Goal: Task Accomplishment & Management: Manage account settings

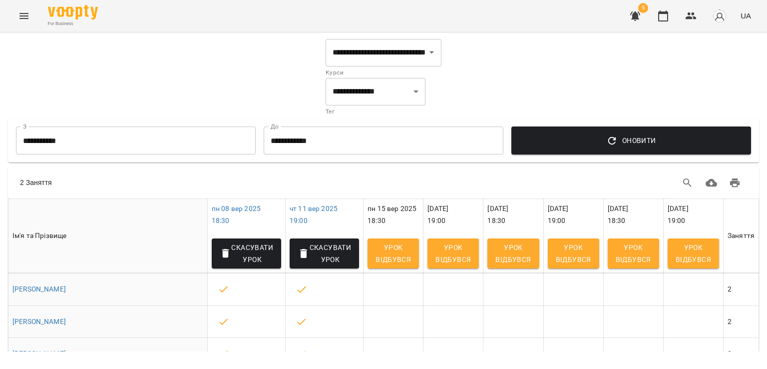
select select "**********"
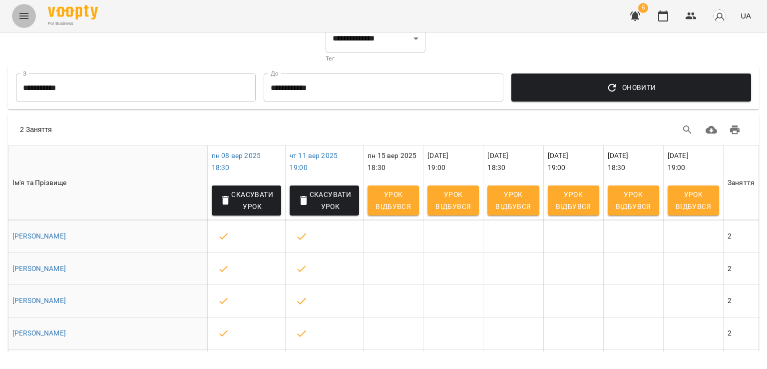
click at [17, 19] on button "Menu" at bounding box center [24, 16] width 24 height 24
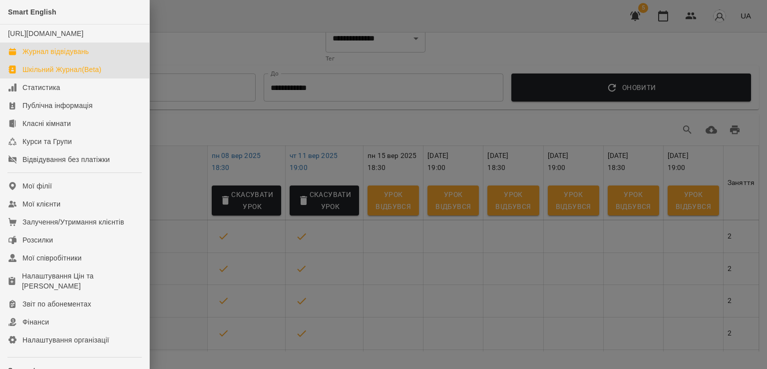
click at [48, 56] on div "Журнал відвідувань" at bounding box center [55, 51] width 66 height 10
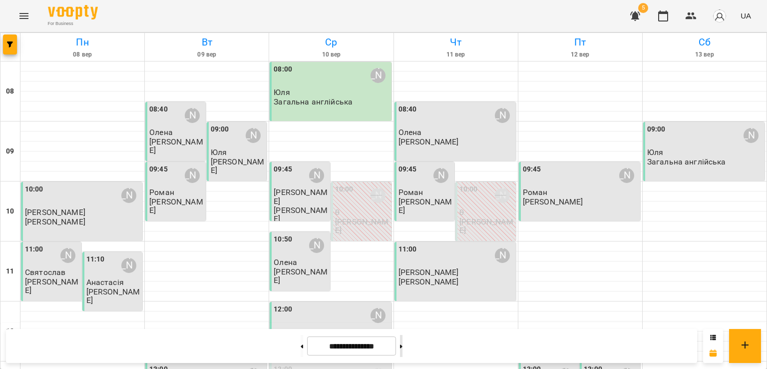
click at [403, 345] on button at bounding box center [401, 346] width 2 height 22
type input "**********"
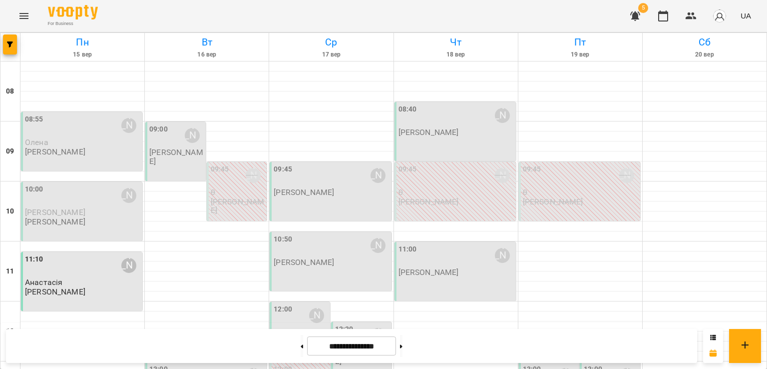
click at [74, 149] on p "[PERSON_NAME]" at bounding box center [55, 151] width 60 height 8
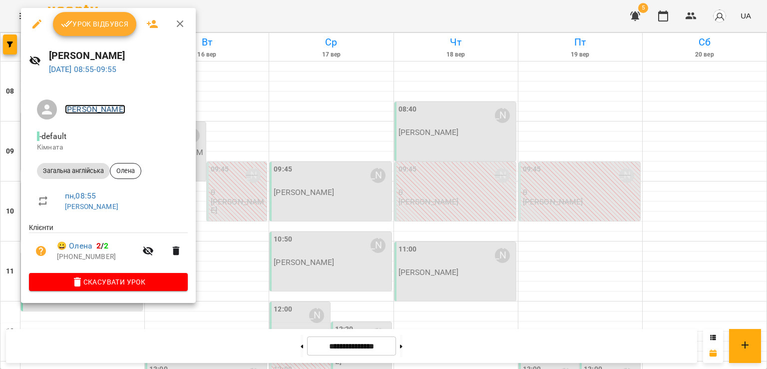
click at [118, 110] on link "[PERSON_NAME]" at bounding box center [95, 108] width 60 height 9
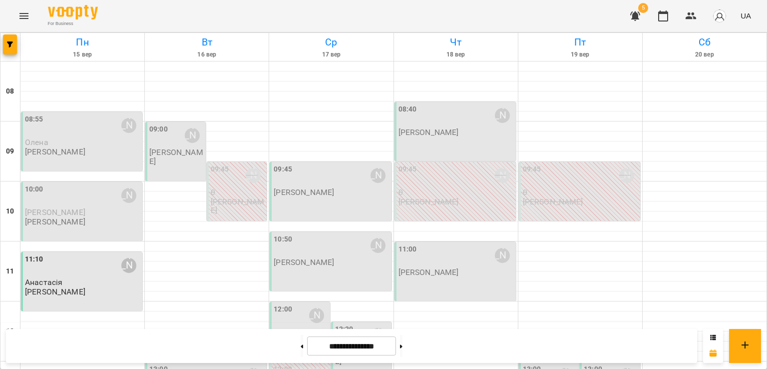
click at [62, 221] on p "[PERSON_NAME]" at bounding box center [55, 221] width 60 height 8
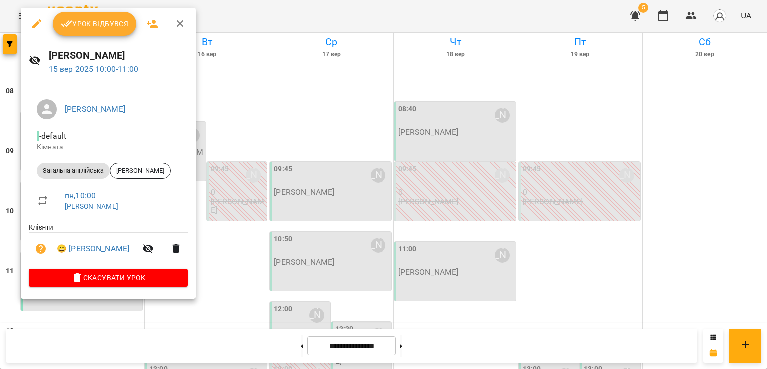
click at [253, 84] on div at bounding box center [383, 184] width 767 height 369
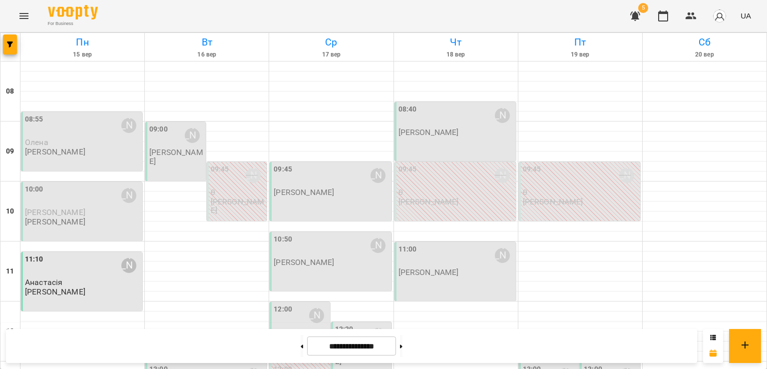
click at [70, 150] on p "[PERSON_NAME]" at bounding box center [55, 151] width 60 height 8
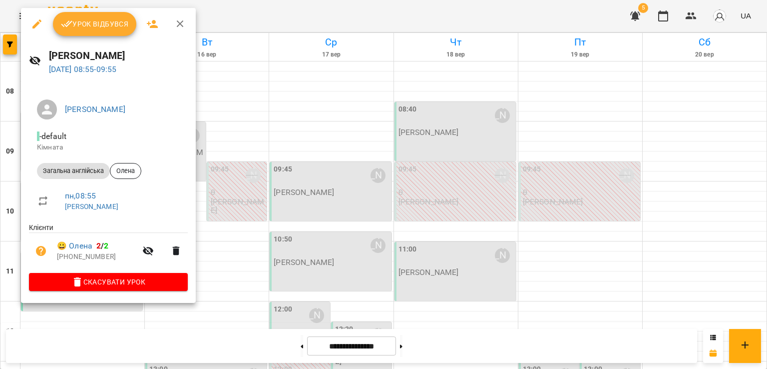
click at [267, 88] on div at bounding box center [383, 184] width 767 height 369
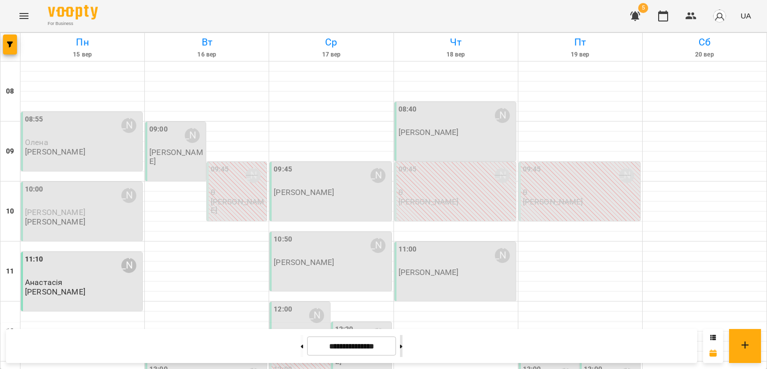
click at [403, 344] on icon at bounding box center [401, 346] width 2 height 4
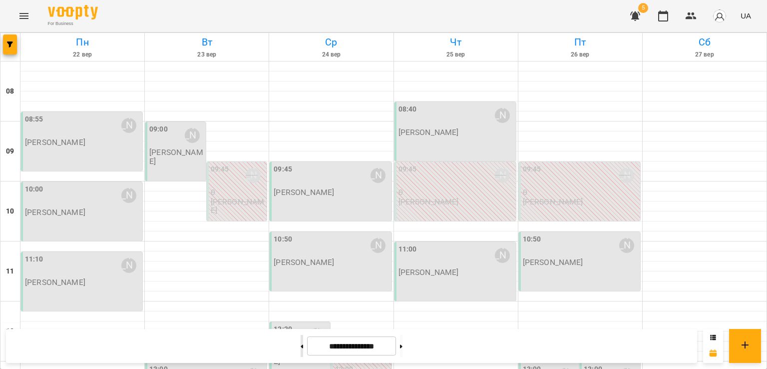
click at [301, 346] on icon at bounding box center [302, 345] width 2 height 3
type input "**********"
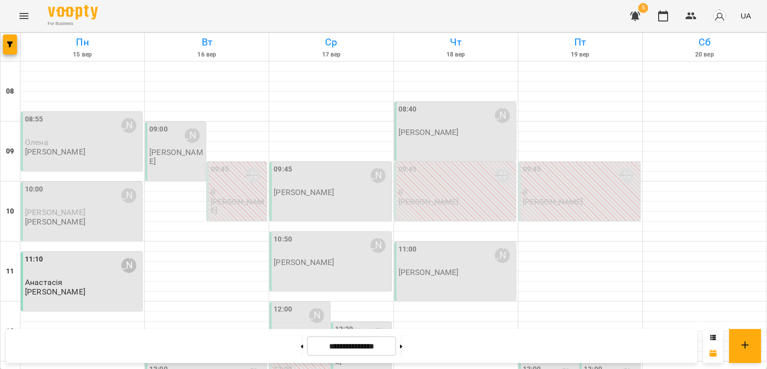
click at [84, 153] on p "[PERSON_NAME]" at bounding box center [55, 151] width 60 height 8
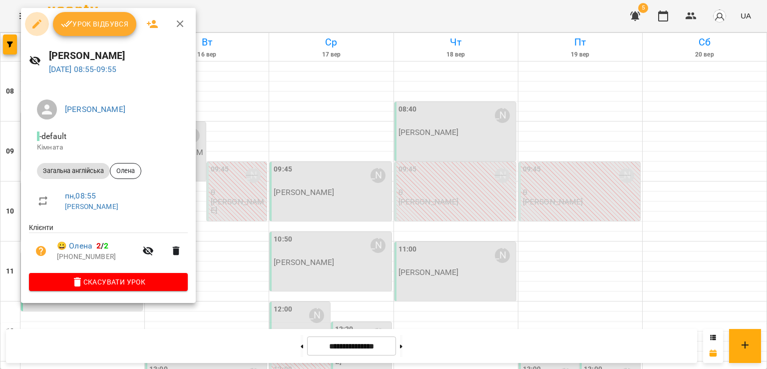
click at [38, 25] on icon "button" at bounding box center [37, 24] width 12 height 12
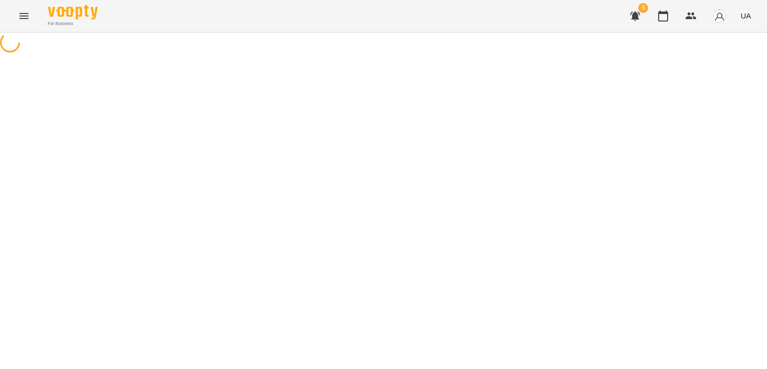
select select "**********"
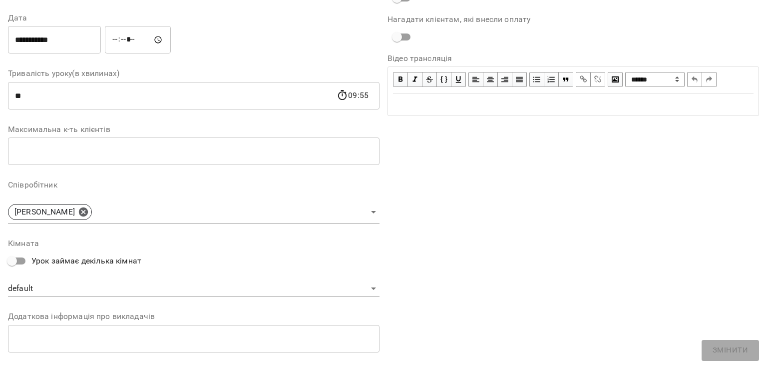
scroll to position [132, 0]
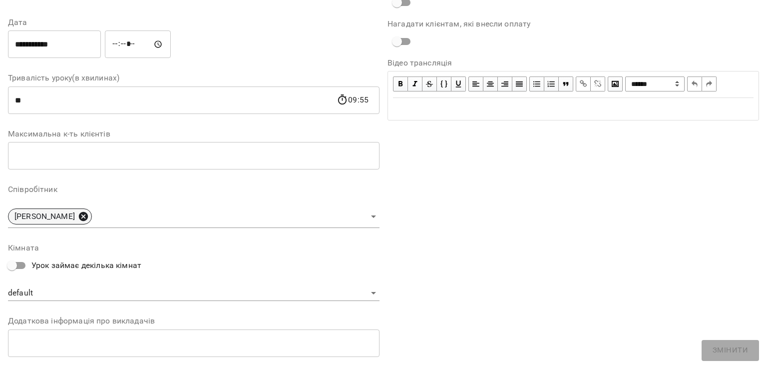
click at [88, 212] on icon at bounding box center [83, 216] width 9 height 9
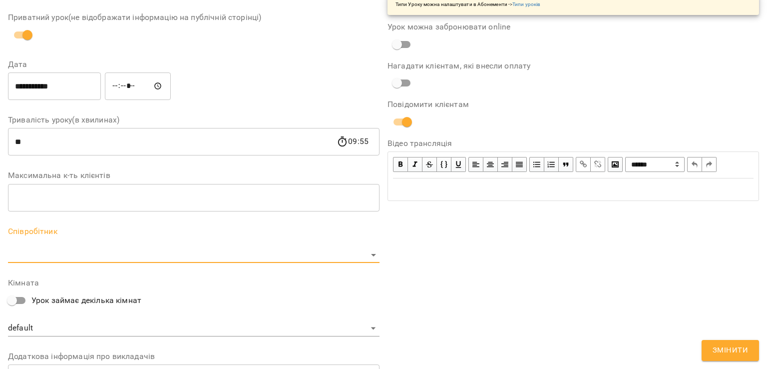
scroll to position [174, 0]
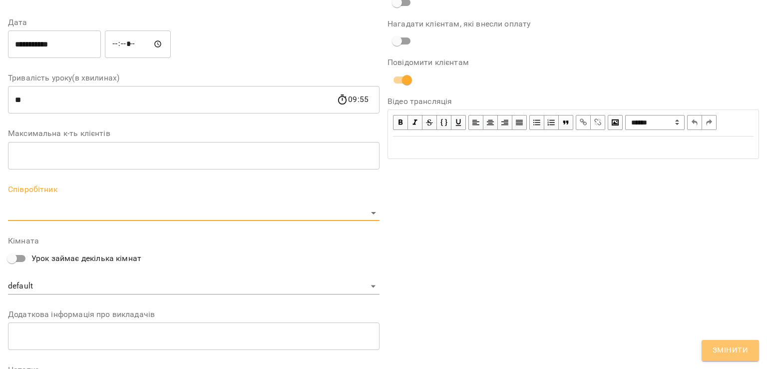
click at [726, 354] on span "Змінити" at bounding box center [730, 350] width 35 height 13
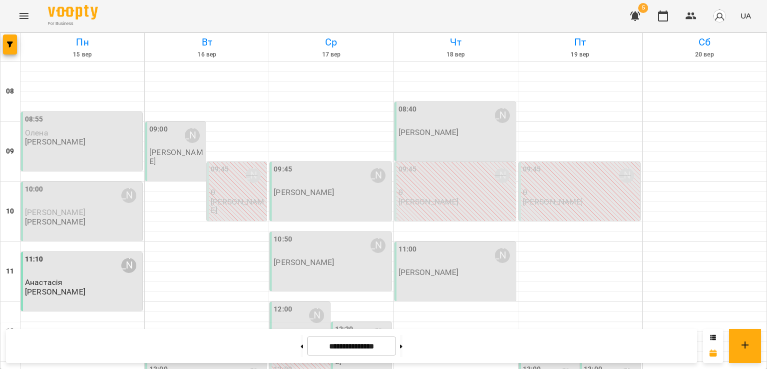
click at [86, 152] on div "08:55 [PERSON_NAME] [PERSON_NAME]" at bounding box center [81, 141] width 121 height 59
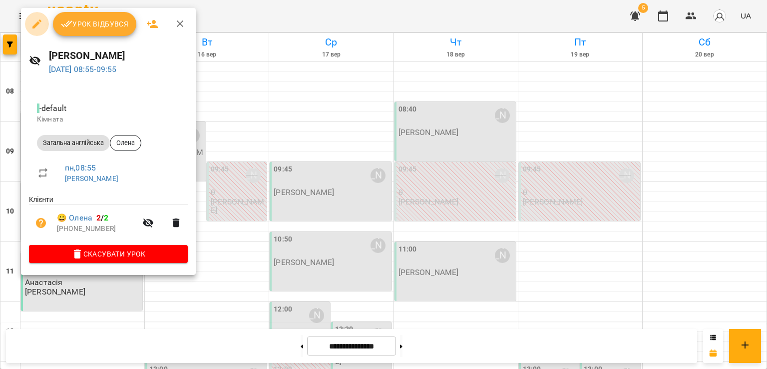
click at [32, 18] on icon "button" at bounding box center [37, 24] width 12 height 12
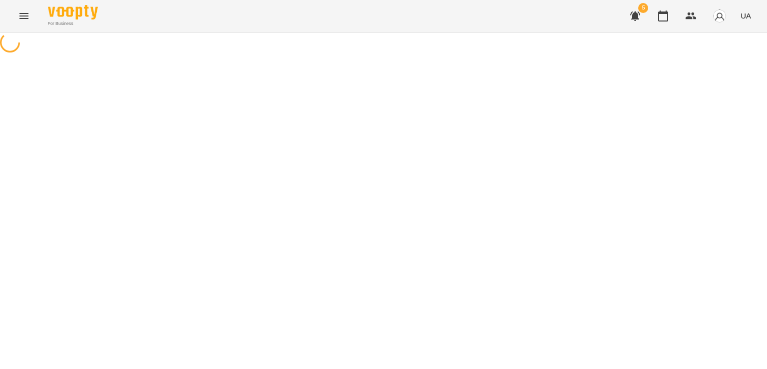
select select "**********"
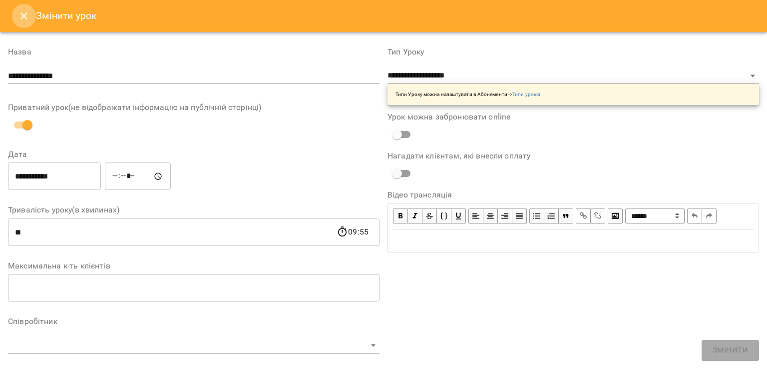
click at [25, 15] on icon "Close" at bounding box center [24, 16] width 12 height 12
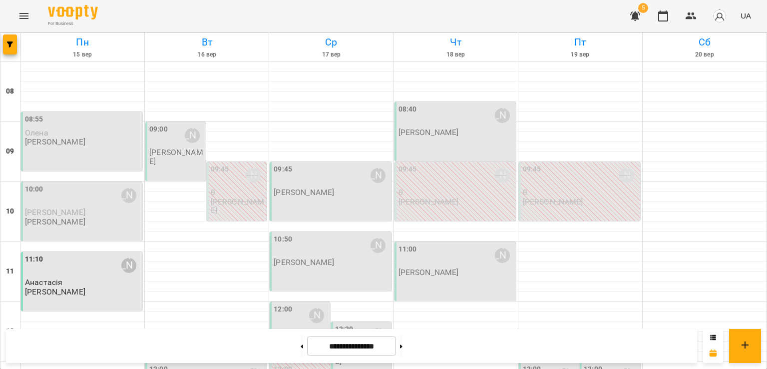
click at [99, 154] on div "08:55 [PERSON_NAME] [PERSON_NAME]" at bounding box center [81, 141] width 121 height 59
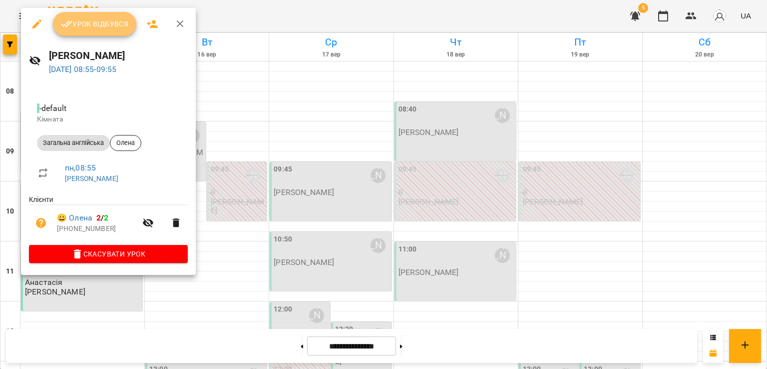
click at [89, 27] on span "Урок відбувся" at bounding box center [95, 24] width 68 height 12
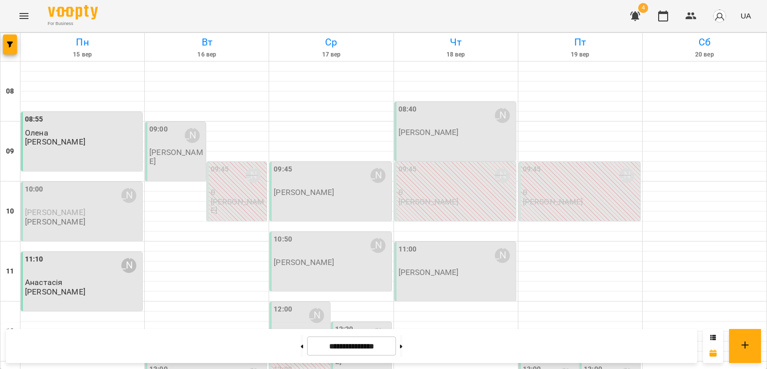
click at [87, 215] on p "[PERSON_NAME]" at bounding box center [82, 212] width 115 height 8
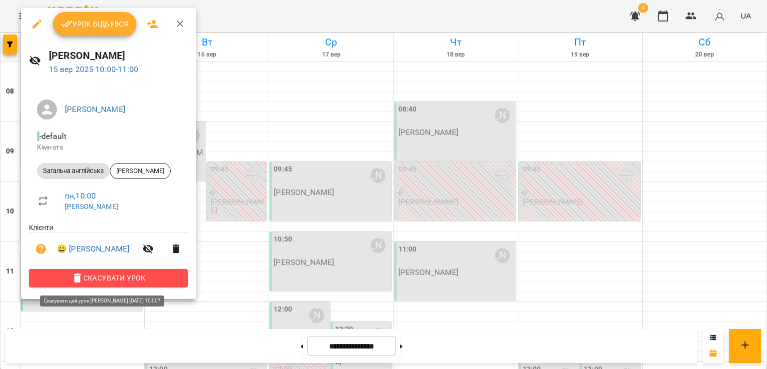
click at [100, 281] on span "Скасувати Урок" at bounding box center [108, 278] width 143 height 12
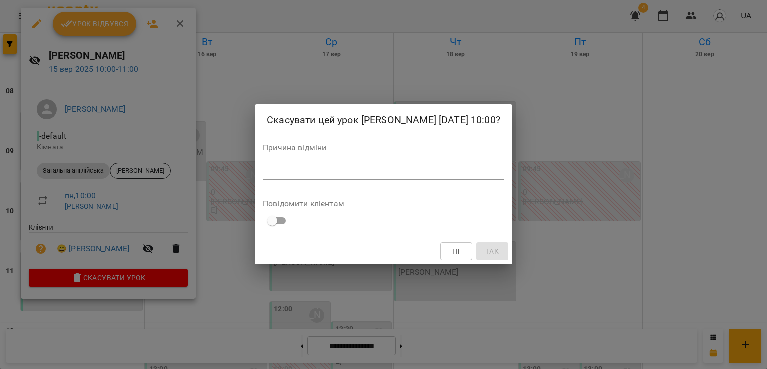
click at [316, 154] on div "Причина відміни *" at bounding box center [384, 164] width 242 height 40
click at [306, 170] on textarea at bounding box center [384, 171] width 242 height 9
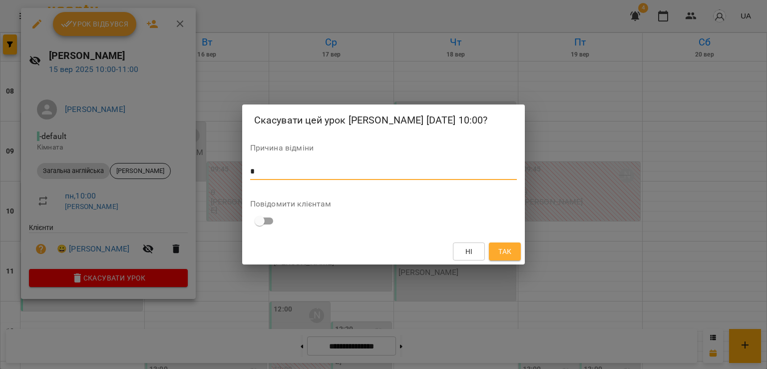
type textarea "*"
click at [499, 248] on span "Так" at bounding box center [504, 251] width 13 height 12
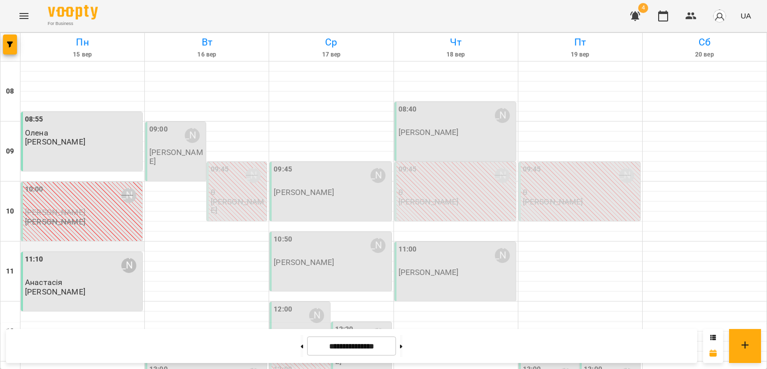
scroll to position [3, 0]
click at [119, 147] on div "08:55 [PERSON_NAME] [PERSON_NAME]" at bounding box center [81, 141] width 121 height 59
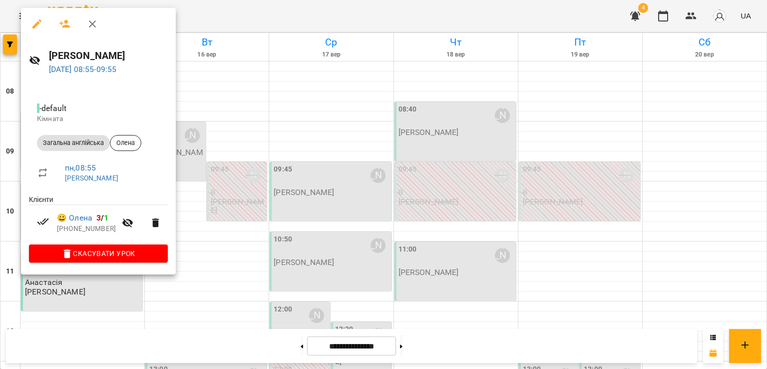
click at [238, 104] on div at bounding box center [383, 184] width 767 height 369
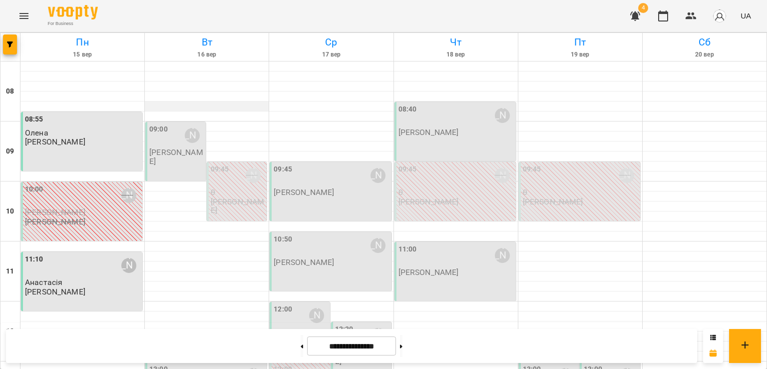
click at [229, 101] on div at bounding box center [207, 106] width 124 height 10
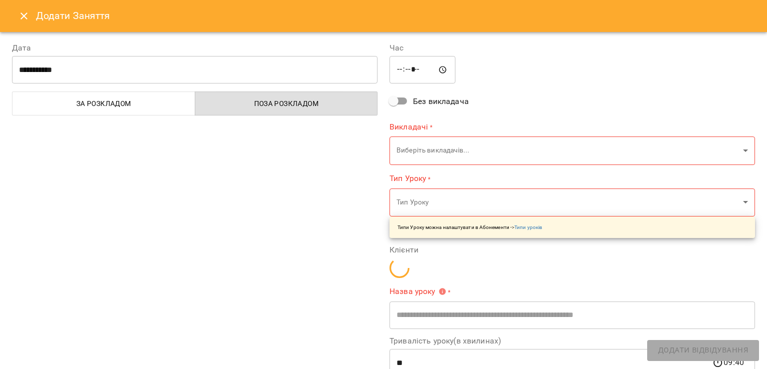
type input "**********"
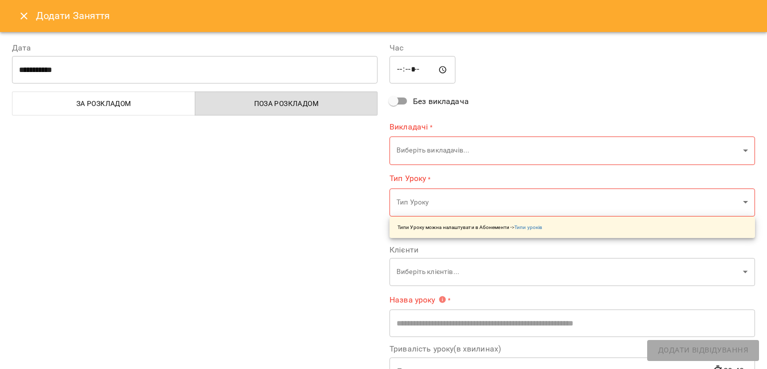
click at [21, 12] on icon "Close" at bounding box center [24, 16] width 12 height 12
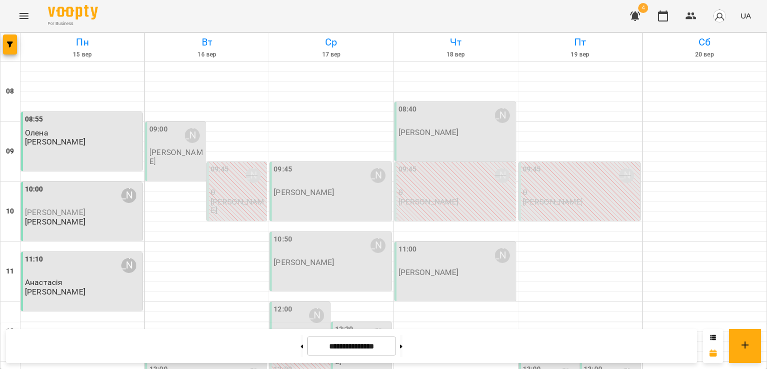
click at [88, 203] on div "10:00 [PERSON_NAME]" at bounding box center [82, 195] width 115 height 23
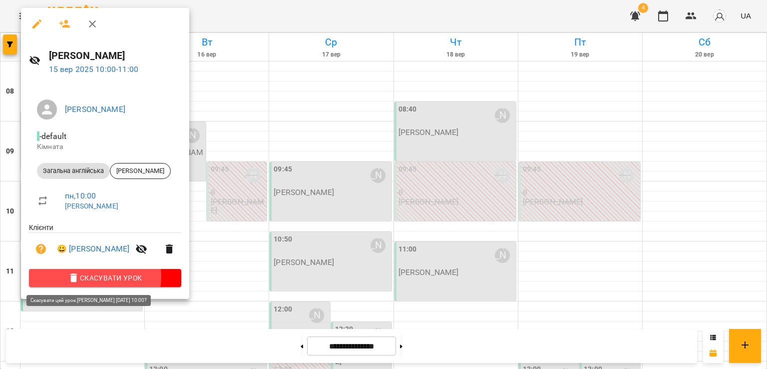
click at [91, 278] on span "Скасувати Урок" at bounding box center [105, 278] width 136 height 12
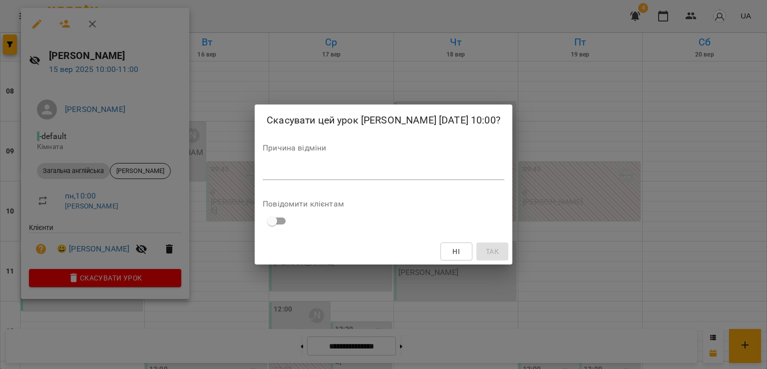
click at [410, 164] on div "*" at bounding box center [384, 172] width 242 height 16
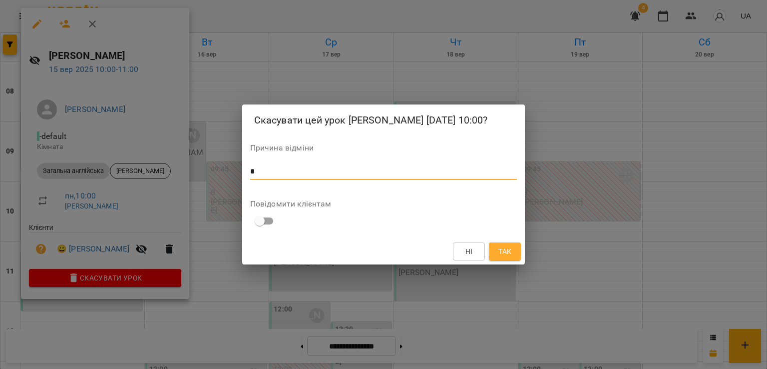
type textarea "*"
click at [513, 254] on button "Так" at bounding box center [505, 251] width 32 height 18
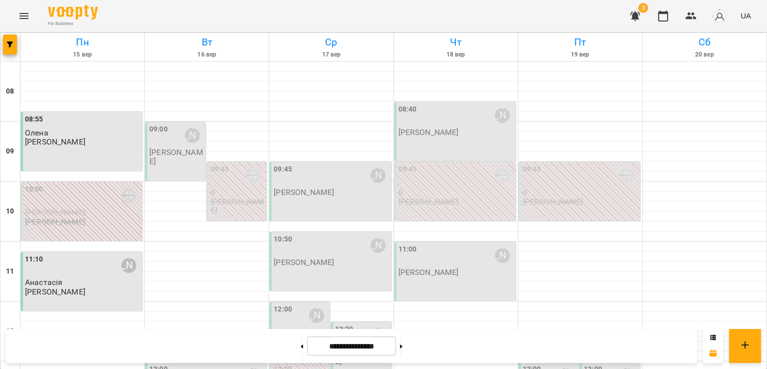
click at [102, 142] on div "08:55 [PERSON_NAME] [PERSON_NAME]" at bounding box center [82, 130] width 115 height 32
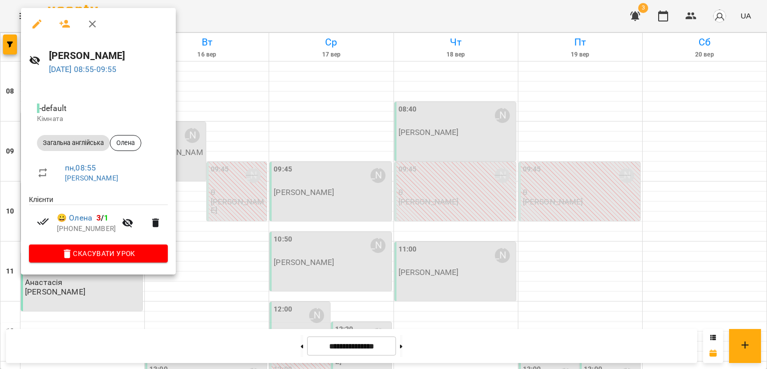
click at [284, 138] on div at bounding box center [383, 184] width 767 height 369
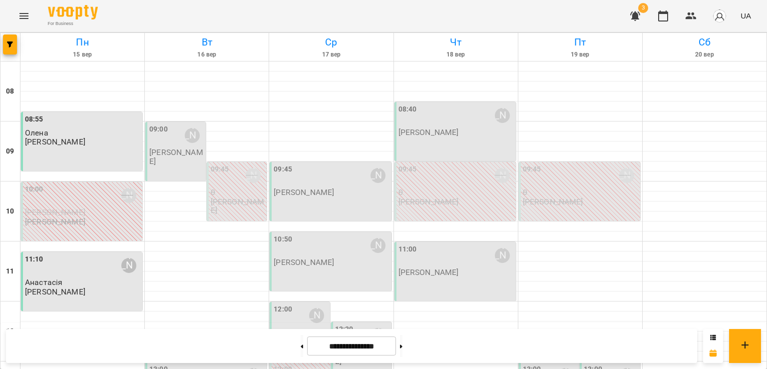
click at [303, 185] on div "09:45 Інна Олексієнко" at bounding box center [331, 175] width 115 height 23
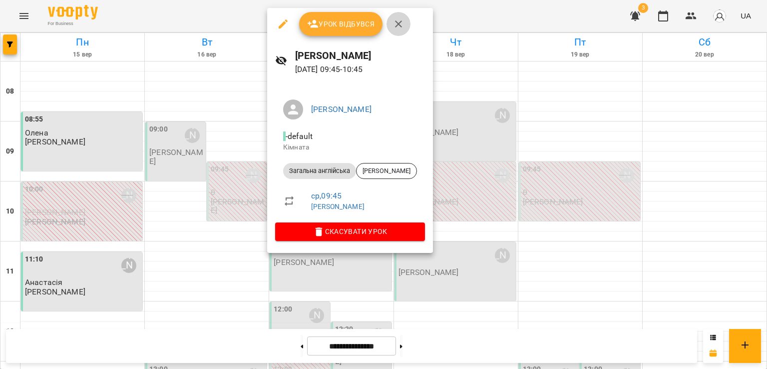
click at [399, 29] on icon "button" at bounding box center [399, 24] width 12 height 12
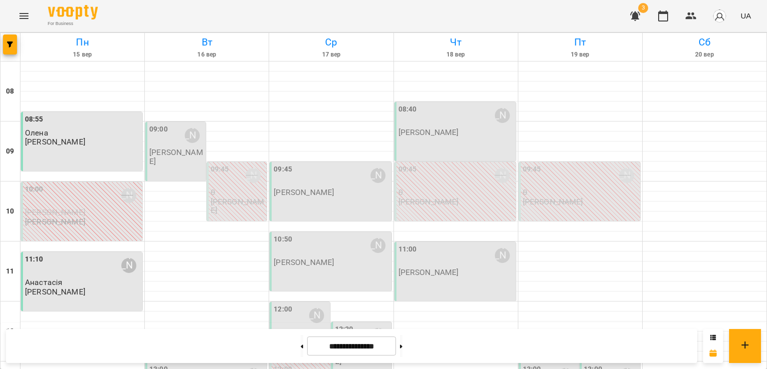
click at [94, 140] on div "08:55 [PERSON_NAME] [PERSON_NAME]" at bounding box center [82, 130] width 115 height 32
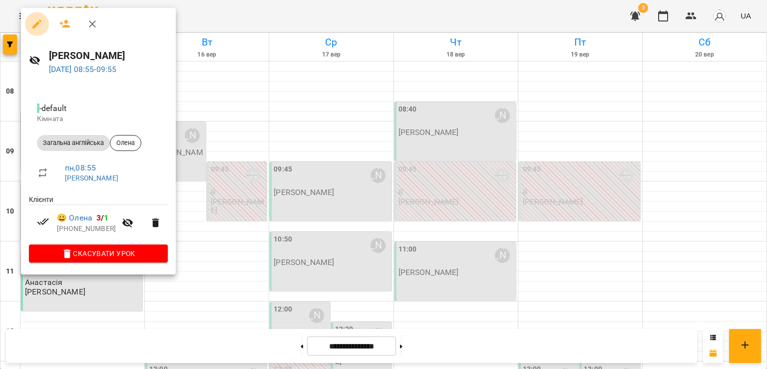
click at [38, 22] on icon "button" at bounding box center [36, 23] width 9 height 9
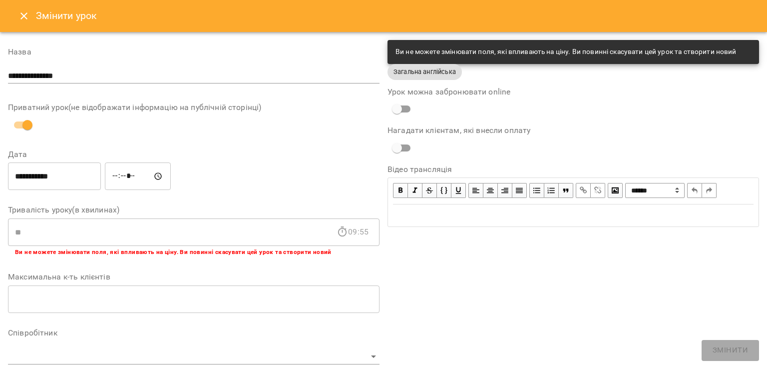
click at [587, 114] on div "Урок можна забронювати online" at bounding box center [574, 103] width 372 height 31
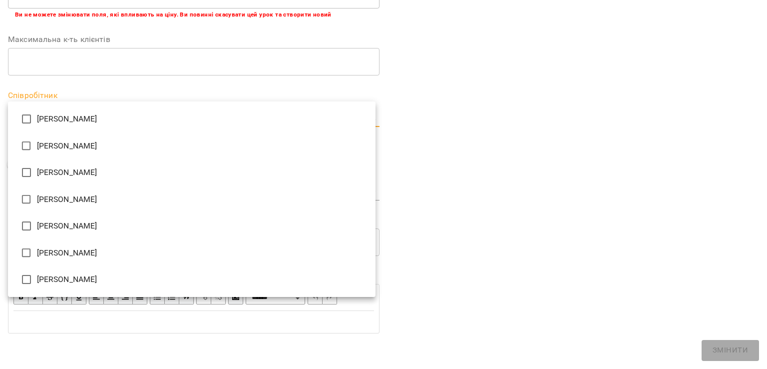
click at [333, 123] on body "**********" at bounding box center [383, 214] width 767 height 428
click at [157, 151] on li "[PERSON_NAME]" at bounding box center [192, 145] width 368 height 27
type input "**********"
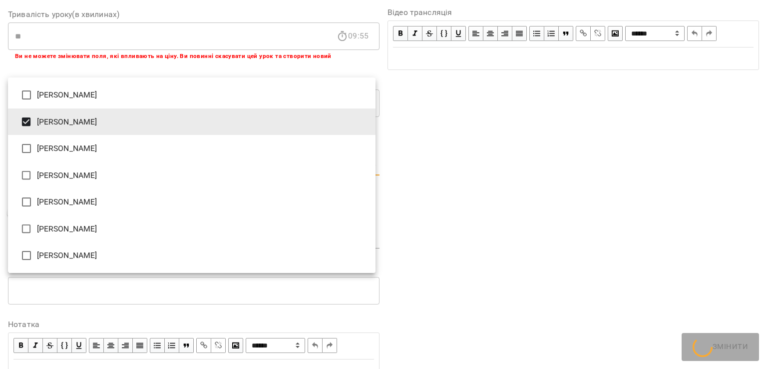
scroll to position [279, 0]
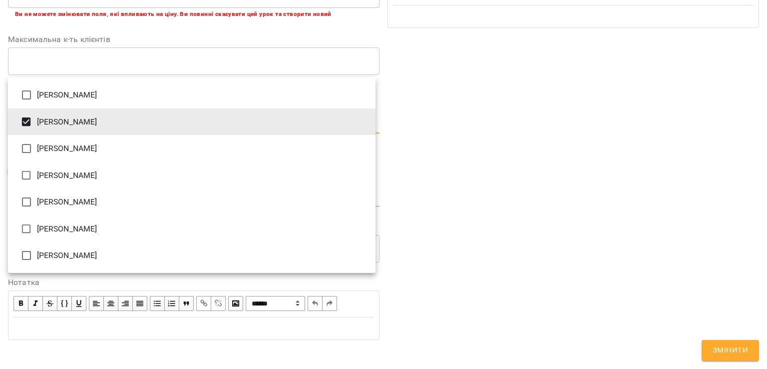
click at [719, 347] on div at bounding box center [383, 184] width 767 height 369
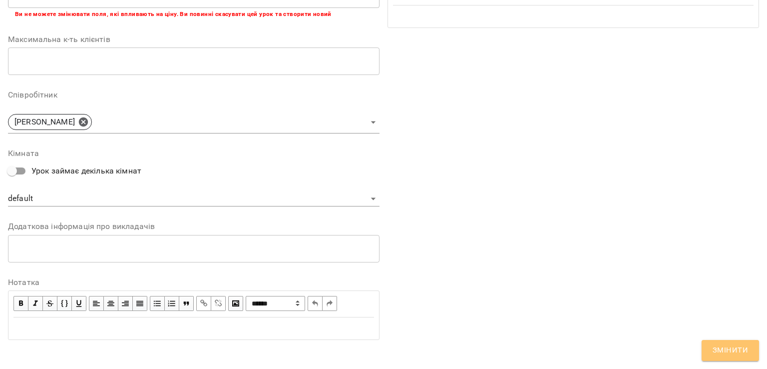
click at [728, 349] on span "Змінити" at bounding box center [730, 350] width 35 height 13
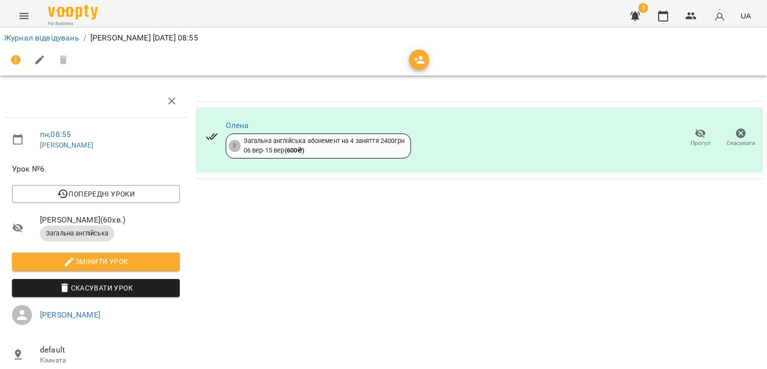
scroll to position [0, 0]
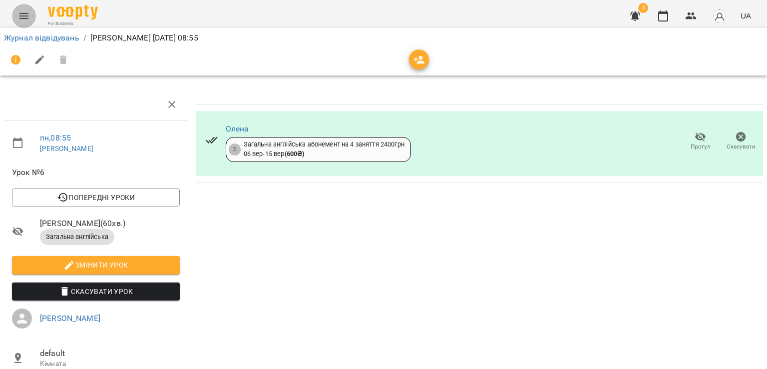
click at [24, 18] on icon "Menu" at bounding box center [23, 16] width 9 height 6
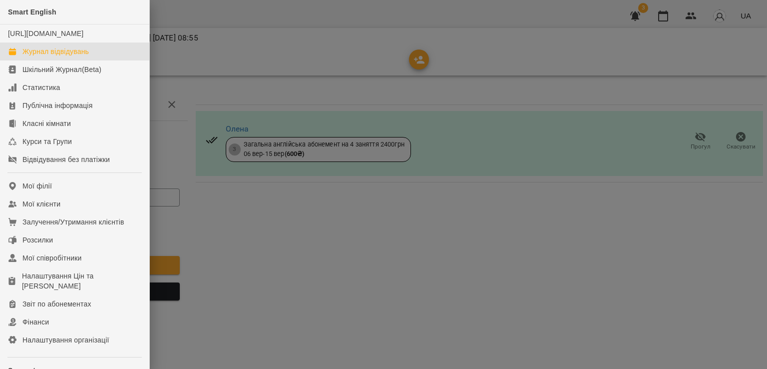
click at [59, 56] on div "Журнал відвідувань" at bounding box center [55, 51] width 66 height 10
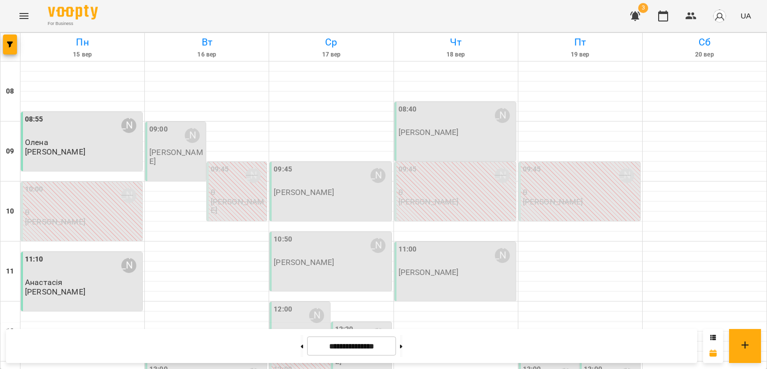
scroll to position [457, 0]
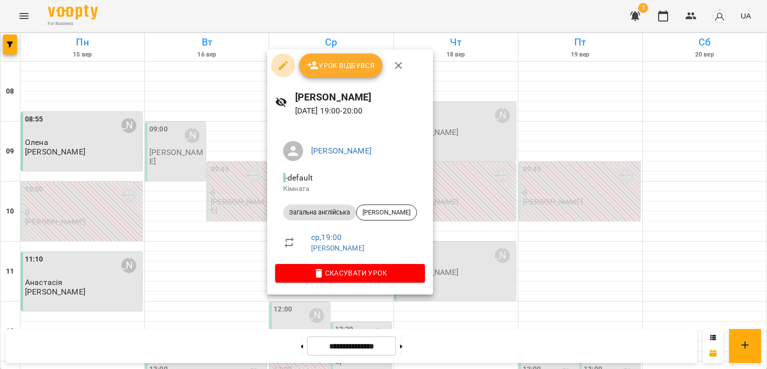
click at [285, 67] on icon "button" at bounding box center [283, 65] width 12 height 12
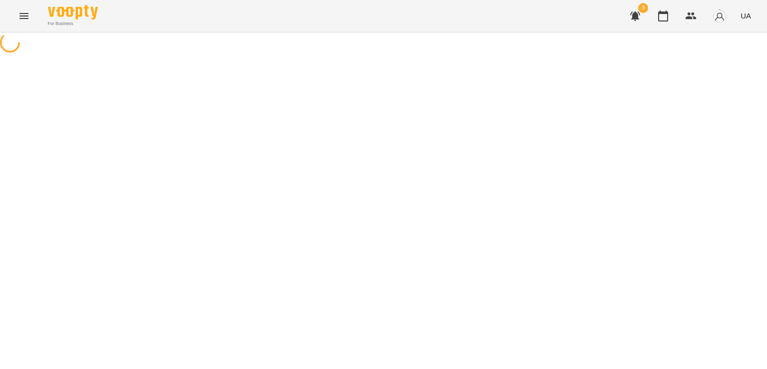
select select "**********"
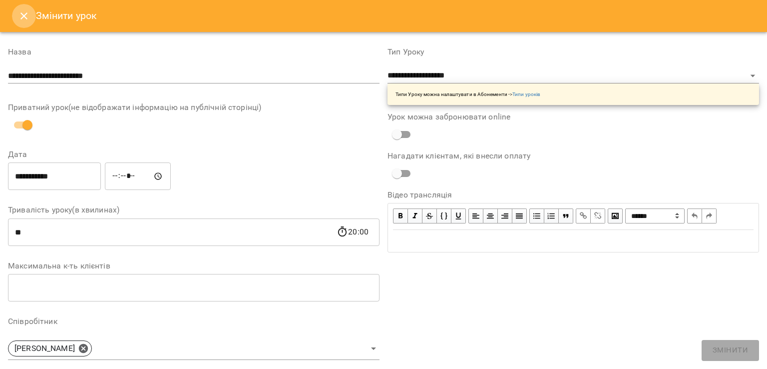
click at [24, 10] on icon "Close" at bounding box center [24, 16] width 12 height 12
